Goal: Information Seeking & Learning: Learn about a topic

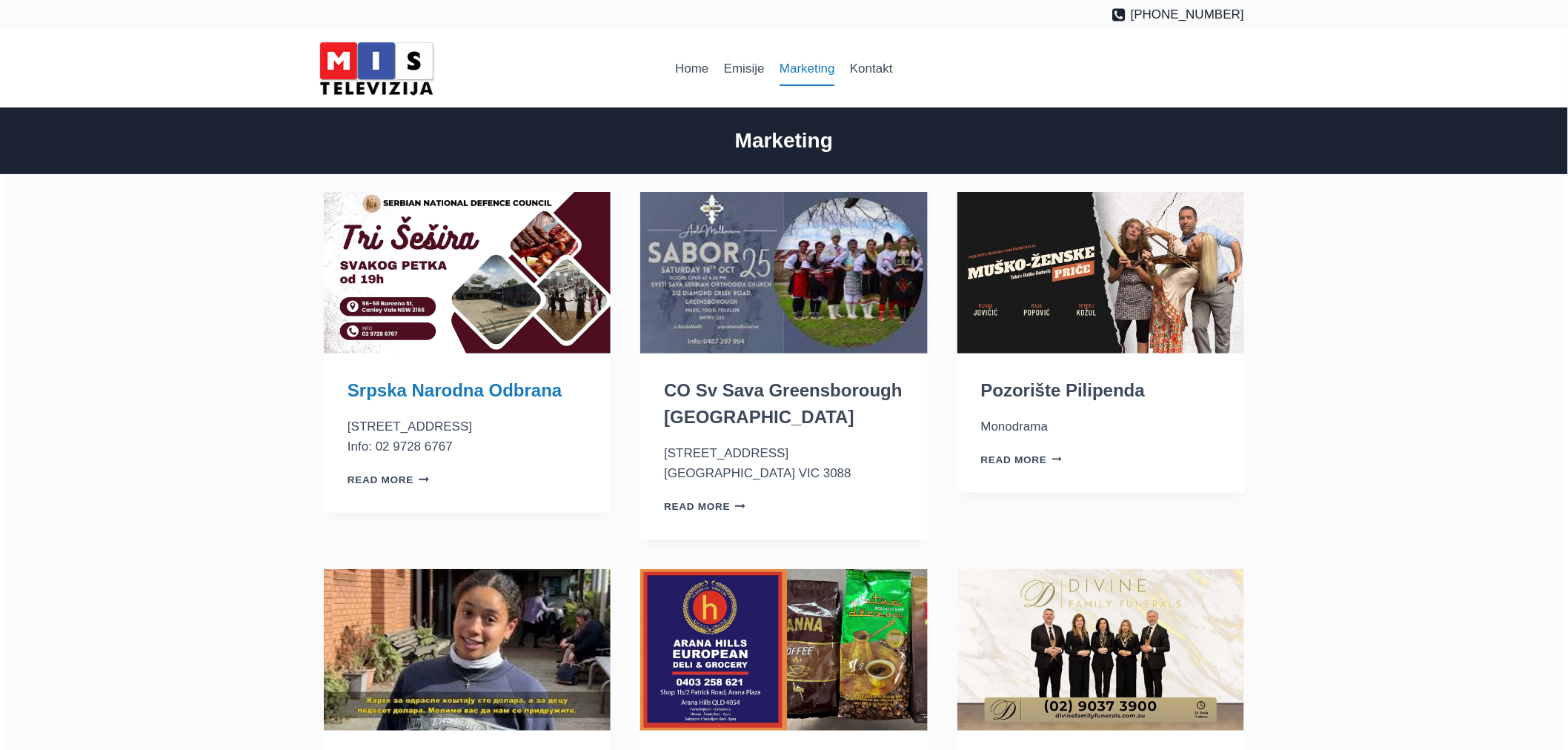
click at [449, 388] on link "Srpska Narodna Odbrana" at bounding box center [454, 390] width 214 height 20
